Goal: Transaction & Acquisition: Download file/media

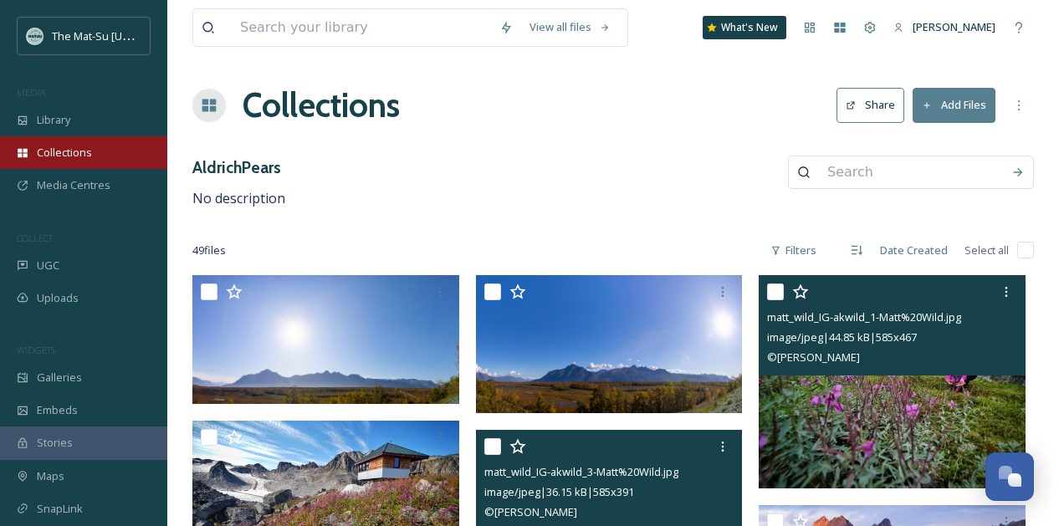
scroll to position [4279, 0]
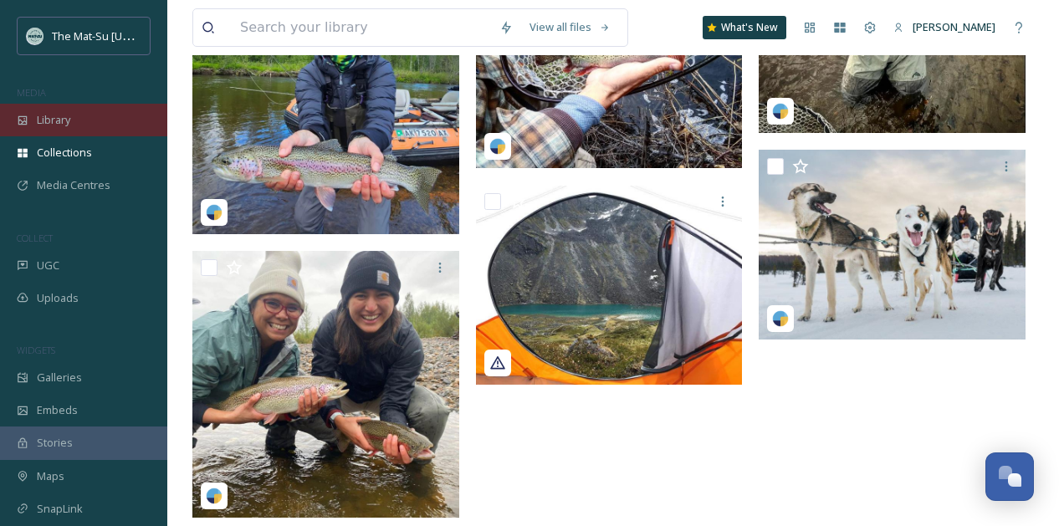
click at [38, 125] on span "Library" at bounding box center [53, 120] width 33 height 16
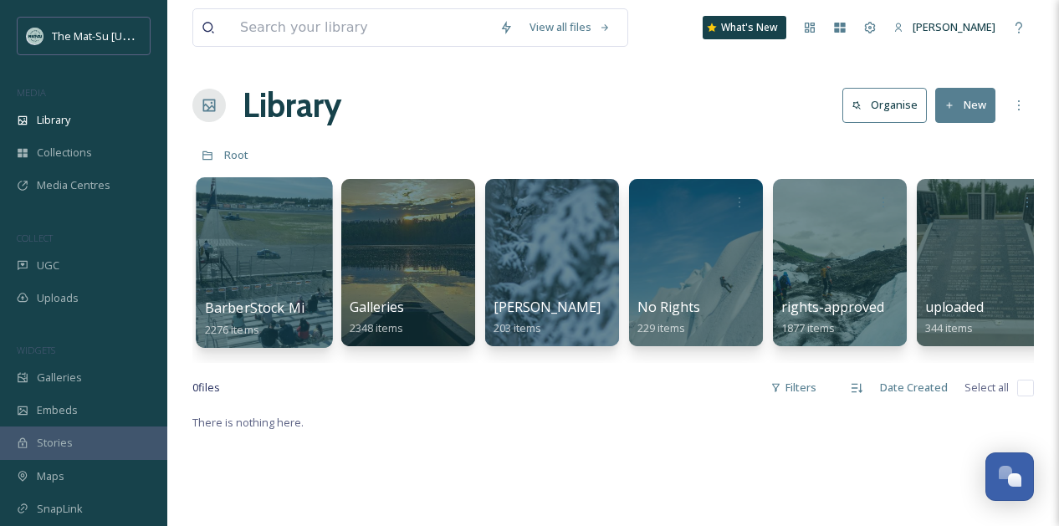
click at [279, 264] on div at bounding box center [264, 262] width 136 height 171
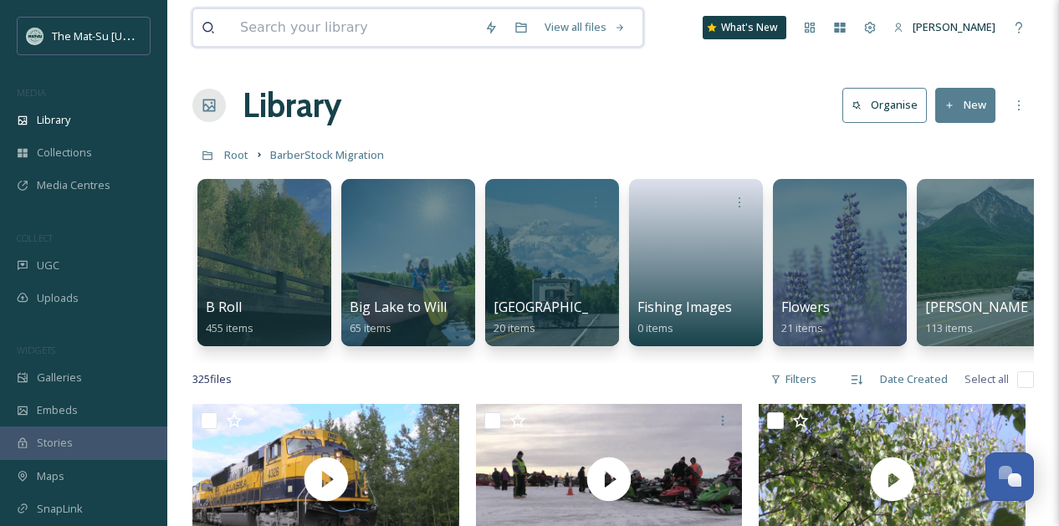
click at [361, 23] on input at bounding box center [354, 27] width 244 height 37
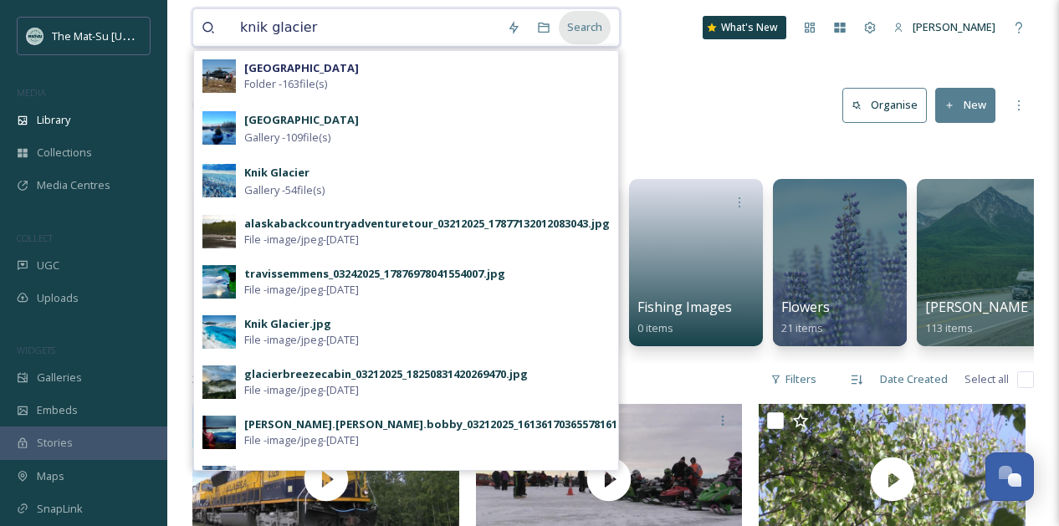
type input "knik glacier"
click at [597, 23] on div "Search" at bounding box center [585, 27] width 52 height 33
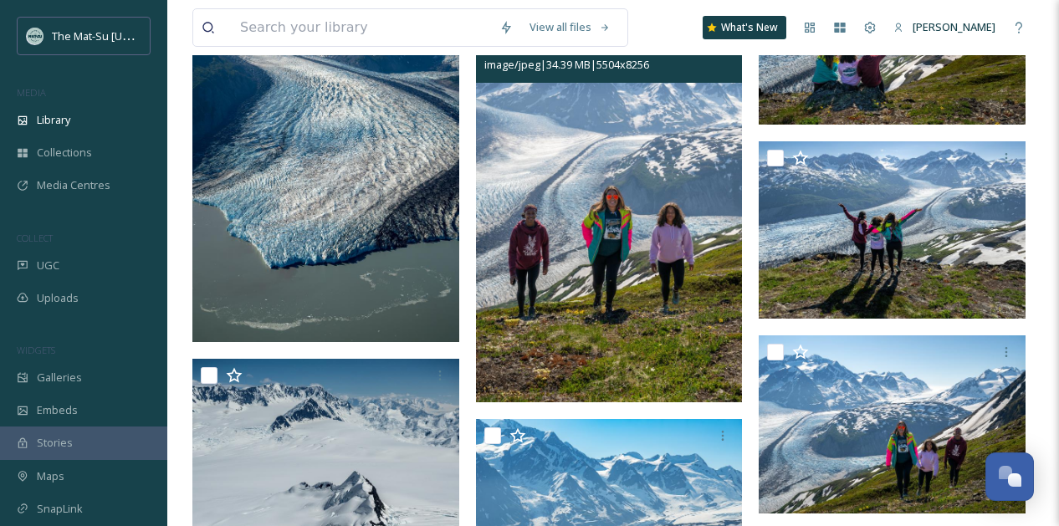
scroll to position [9411, 0]
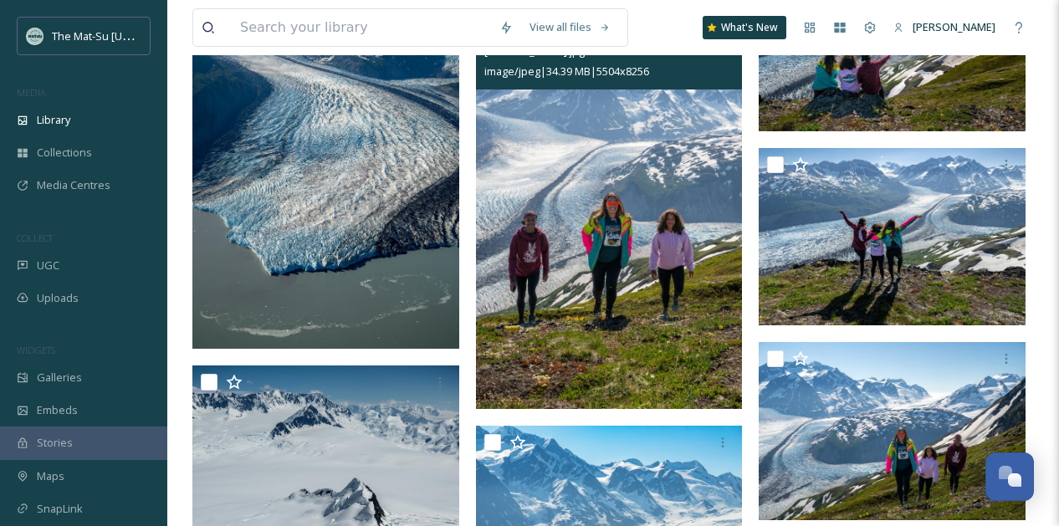
click at [647, 188] on img at bounding box center [609, 209] width 267 height 401
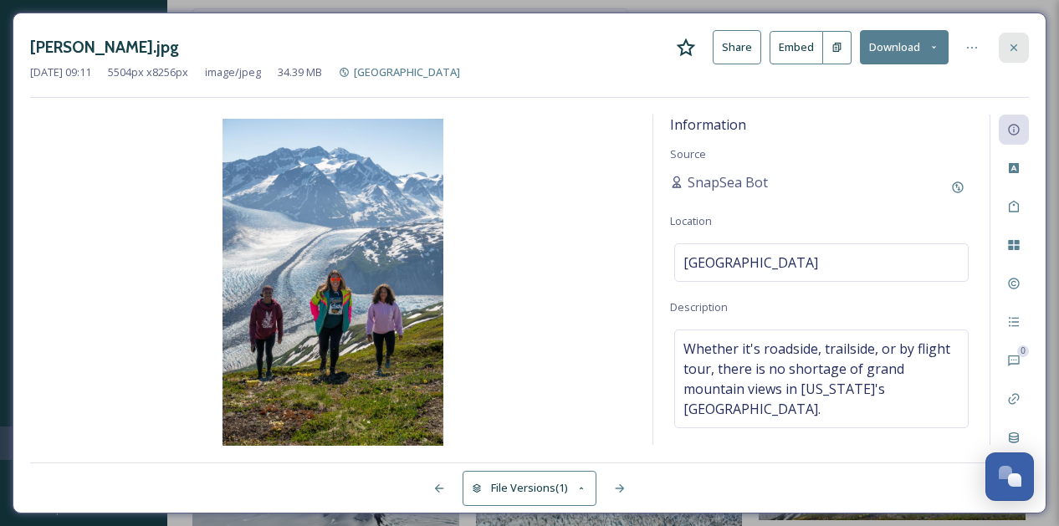
click at [1011, 48] on icon at bounding box center [1013, 47] width 13 height 13
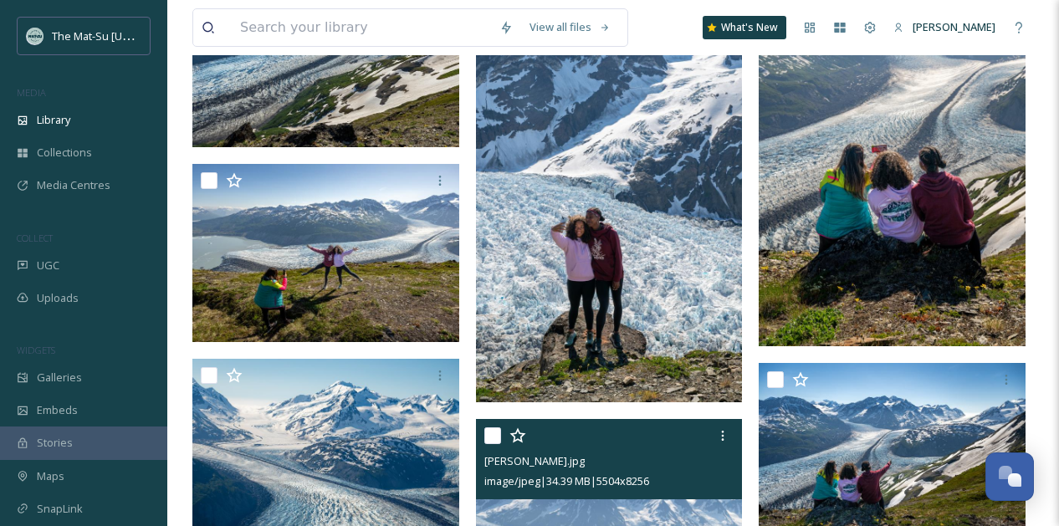
scroll to position [8985, 0]
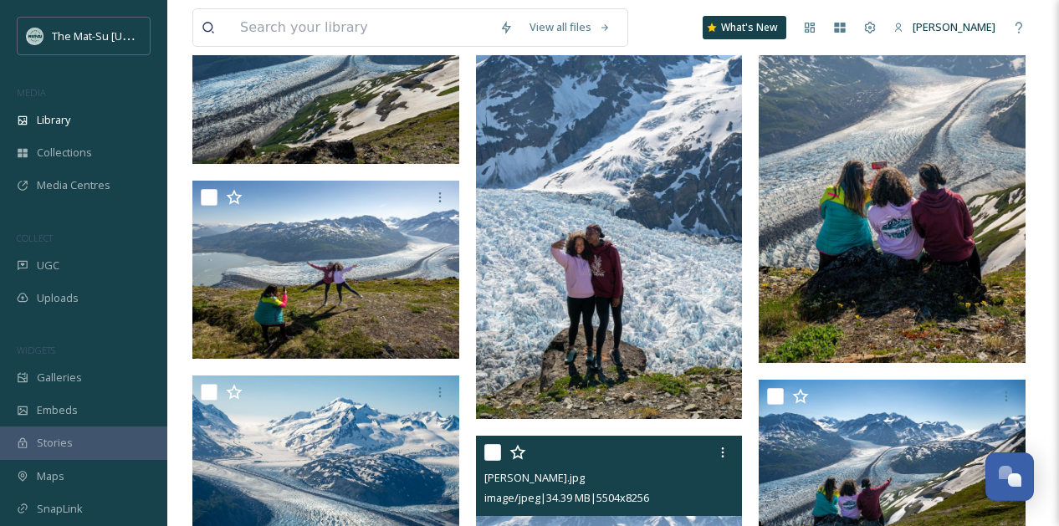
click at [936, 141] on img at bounding box center [892, 162] width 267 height 401
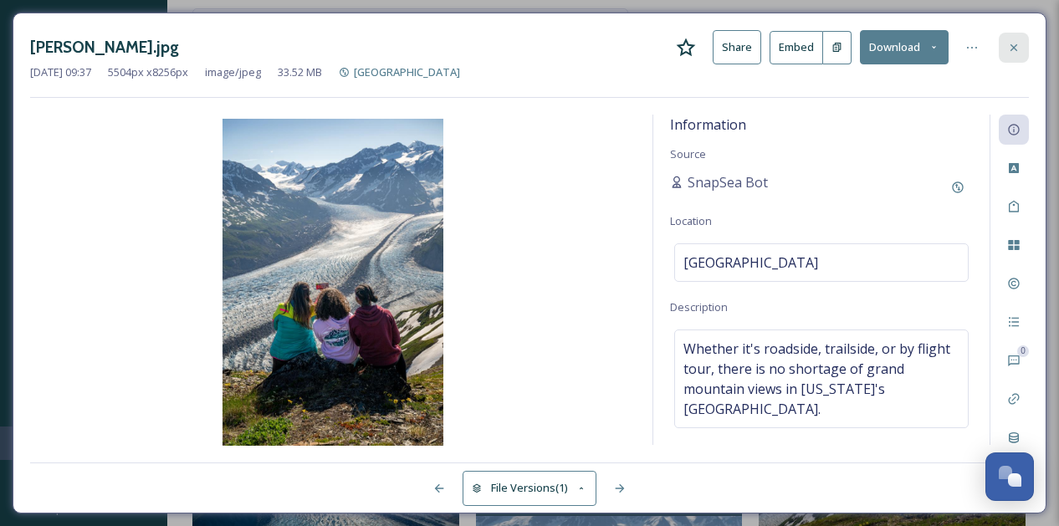
click at [1012, 44] on icon at bounding box center [1013, 47] width 13 height 13
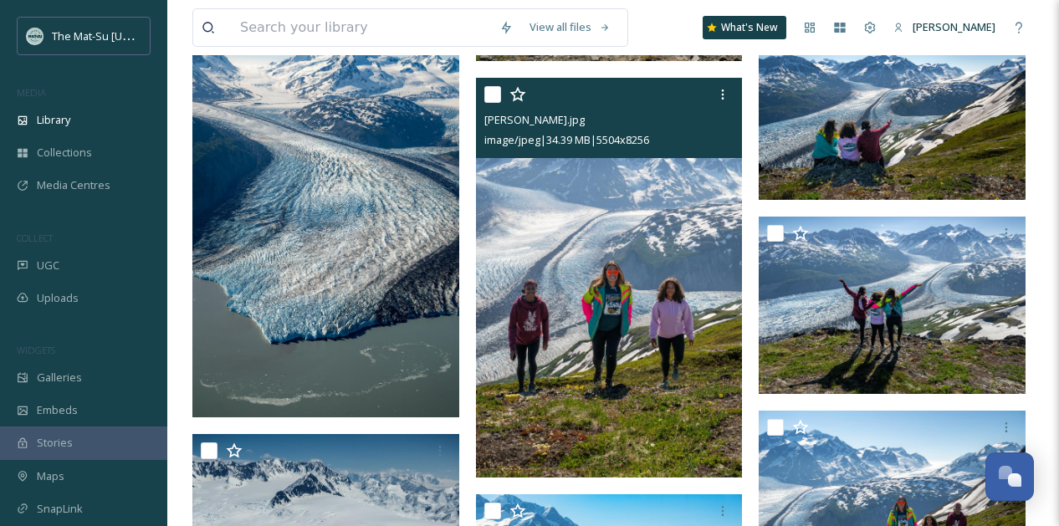
scroll to position [9353, 0]
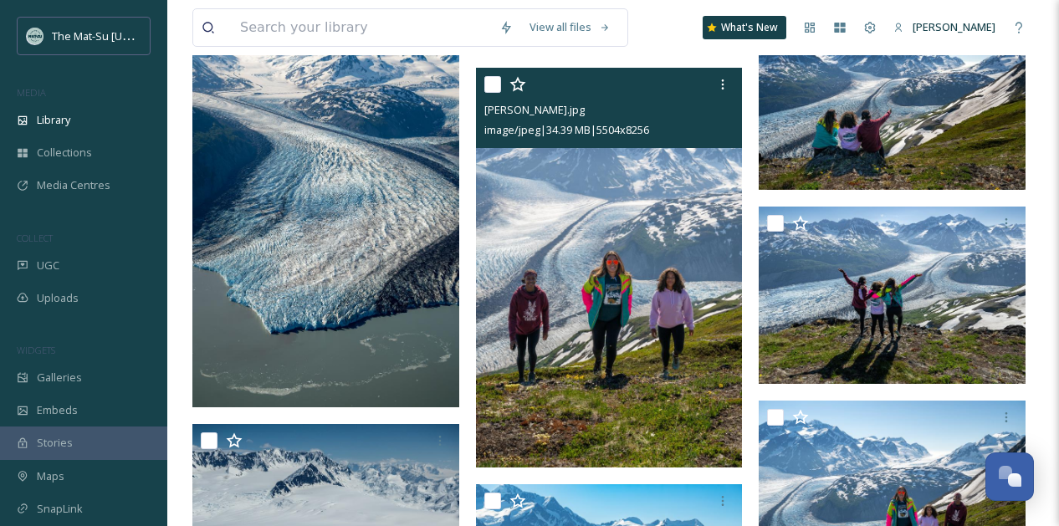
click at [624, 310] on img at bounding box center [609, 268] width 267 height 401
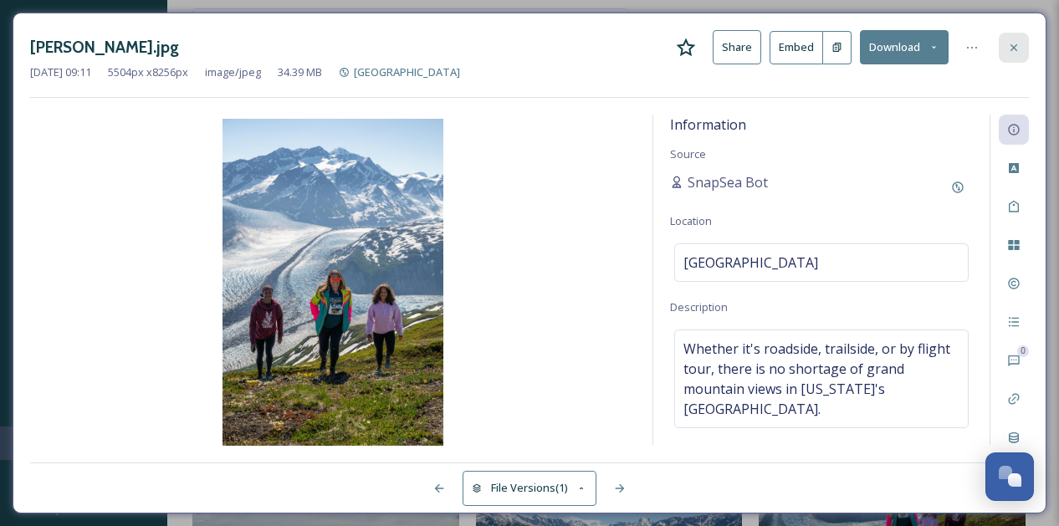
click at [1019, 41] on icon at bounding box center [1013, 47] width 13 height 13
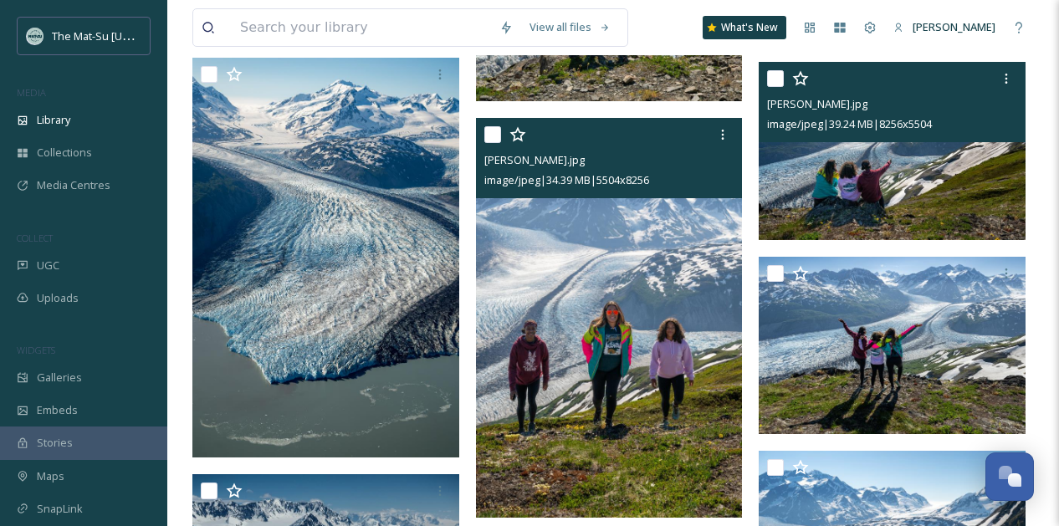
scroll to position [9298, 0]
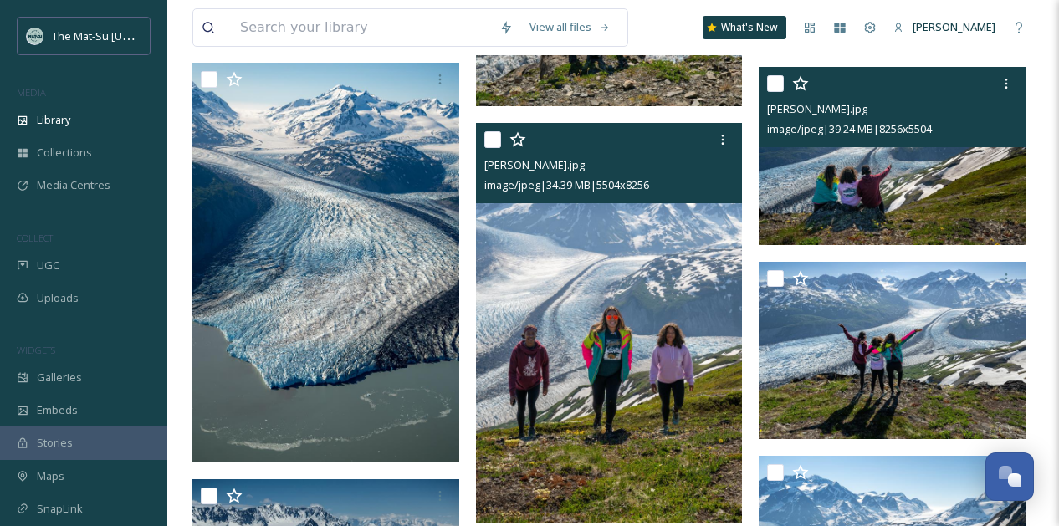
click at [965, 196] on img at bounding box center [892, 156] width 267 height 178
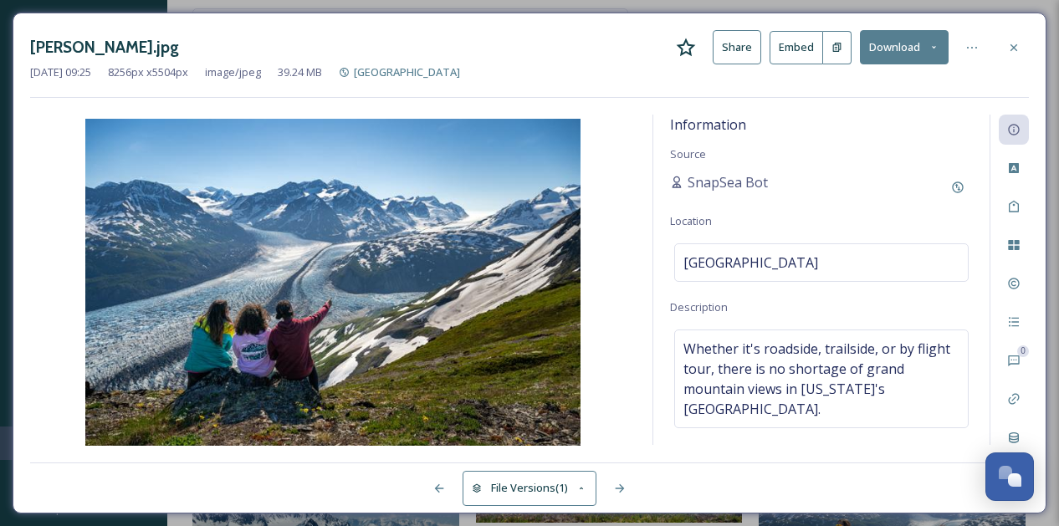
click at [930, 44] on icon at bounding box center [934, 47] width 11 height 11
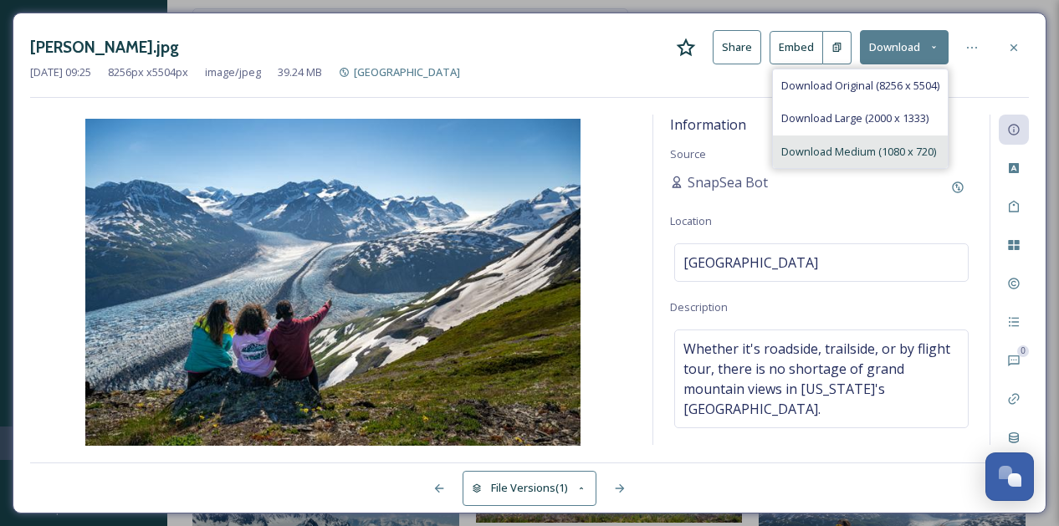
click at [849, 146] on span "Download Medium (1080 x 720)" at bounding box center [858, 152] width 155 height 16
